Goal: Feedback & Contribution: Submit feedback/report problem

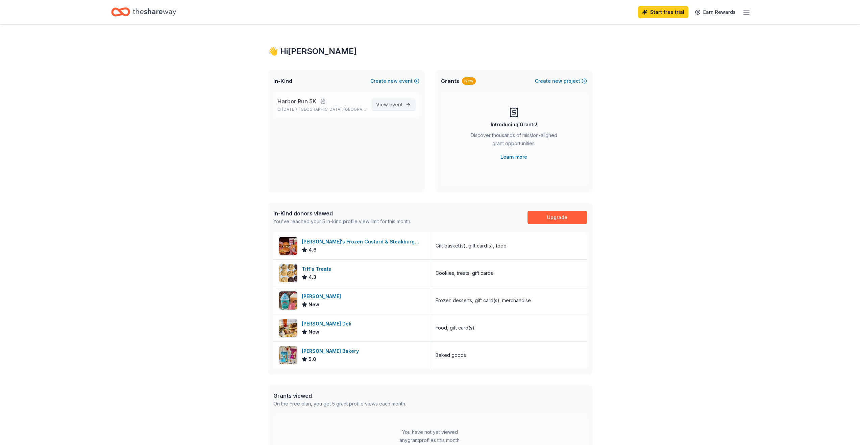
click at [392, 106] on span "event" at bounding box center [396, 105] width 14 height 6
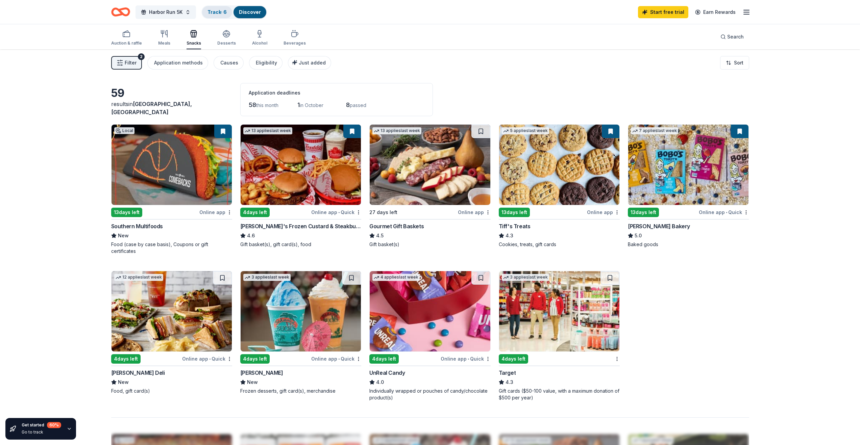
click at [219, 11] on link "Track · 6" at bounding box center [217, 12] width 19 height 6
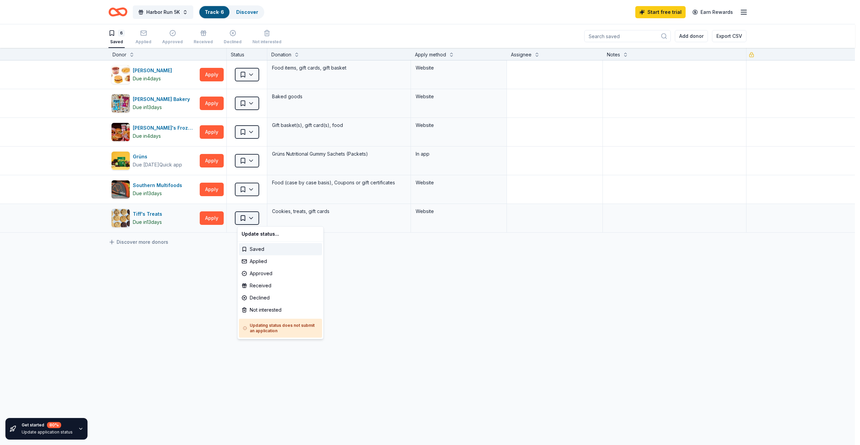
click at [254, 219] on html "Harbor Run 5K Track · 6 Discover Start free trial Earn Rewards 6 Saved Applied …" at bounding box center [430, 222] width 860 height 445
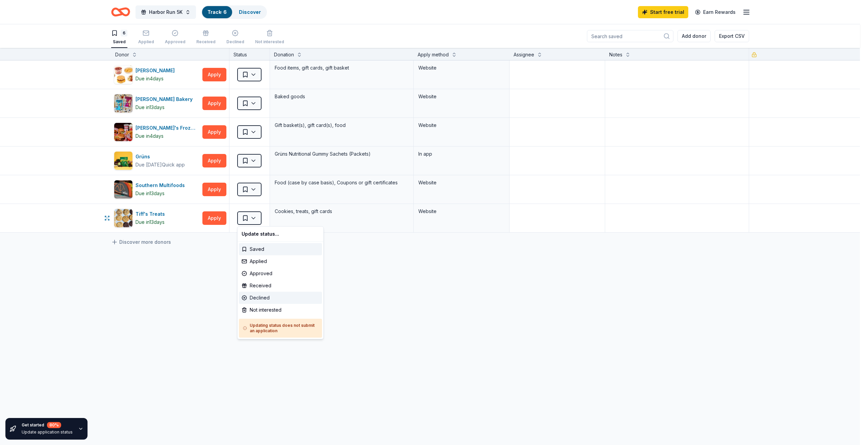
click at [265, 300] on div "Declined" at bounding box center [280, 298] width 83 height 12
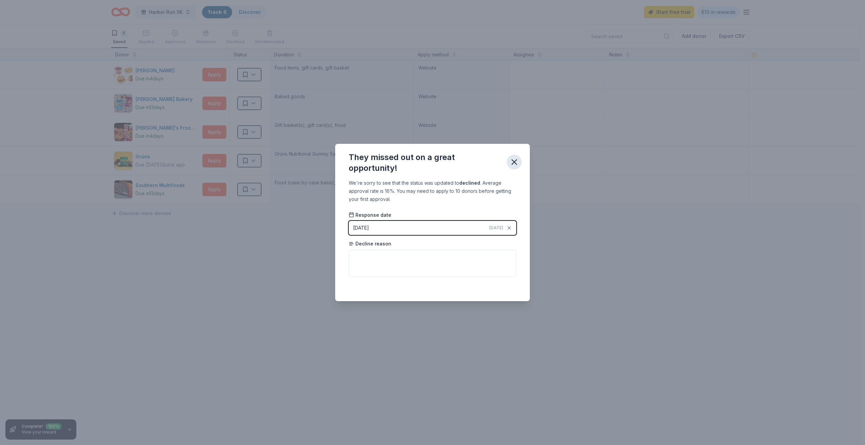
click at [516, 161] on icon "button" at bounding box center [514, 161] width 9 height 9
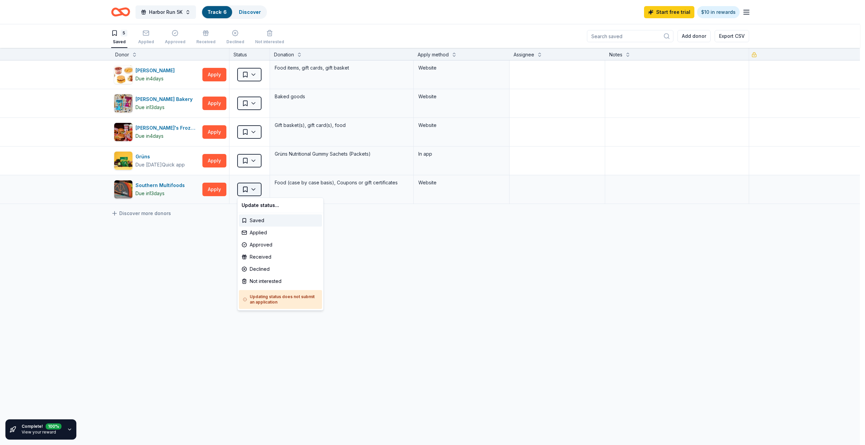
click at [254, 190] on html "Harbor Run 5K Track · 6 Discover Start free trial $10 in rewards 5 Saved Applie…" at bounding box center [432, 222] width 865 height 445
click at [270, 268] on div "Declined" at bounding box center [280, 269] width 83 height 12
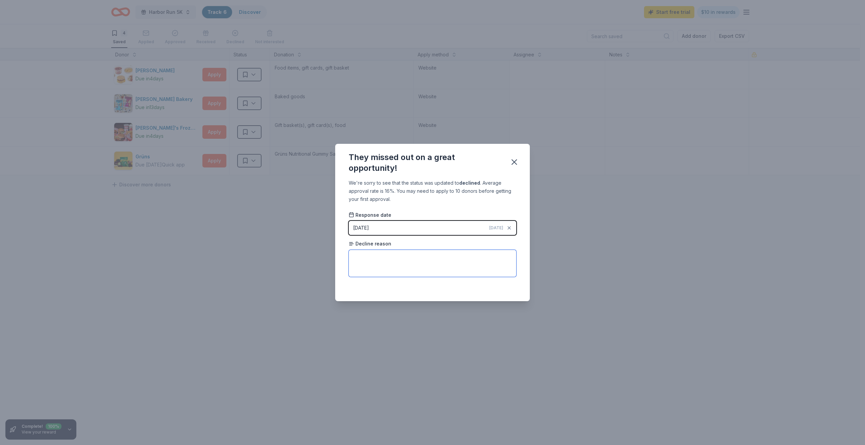
click at [373, 253] on textarea at bounding box center [433, 263] width 168 height 27
click at [417, 295] on div "We're sorry to see that the status was updated to declined . Average approval r…" at bounding box center [432, 240] width 195 height 122
click at [436, 255] on textarea at bounding box center [433, 263] width 168 height 27
type textarea "not good fit"
click at [512, 162] on icon "button" at bounding box center [514, 161] width 9 height 9
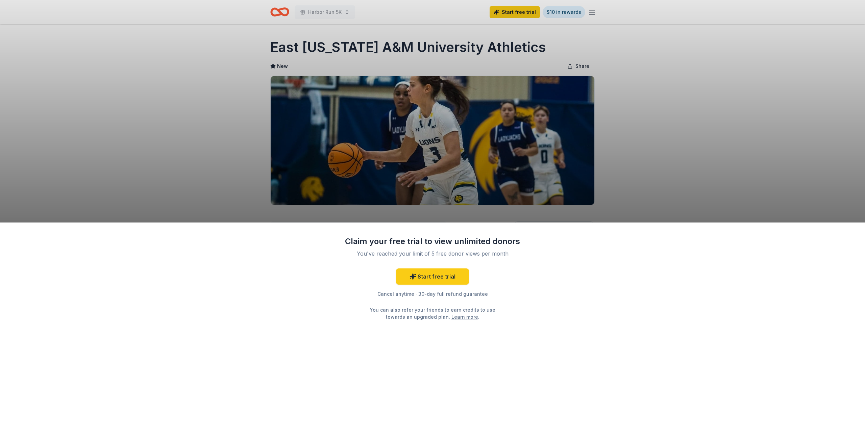
click at [671, 150] on div "Claim your free trial to view unlimited donors You've reached your limit of 5 f…" at bounding box center [432, 222] width 865 height 445
